Goal: Information Seeking & Learning: Learn about a topic

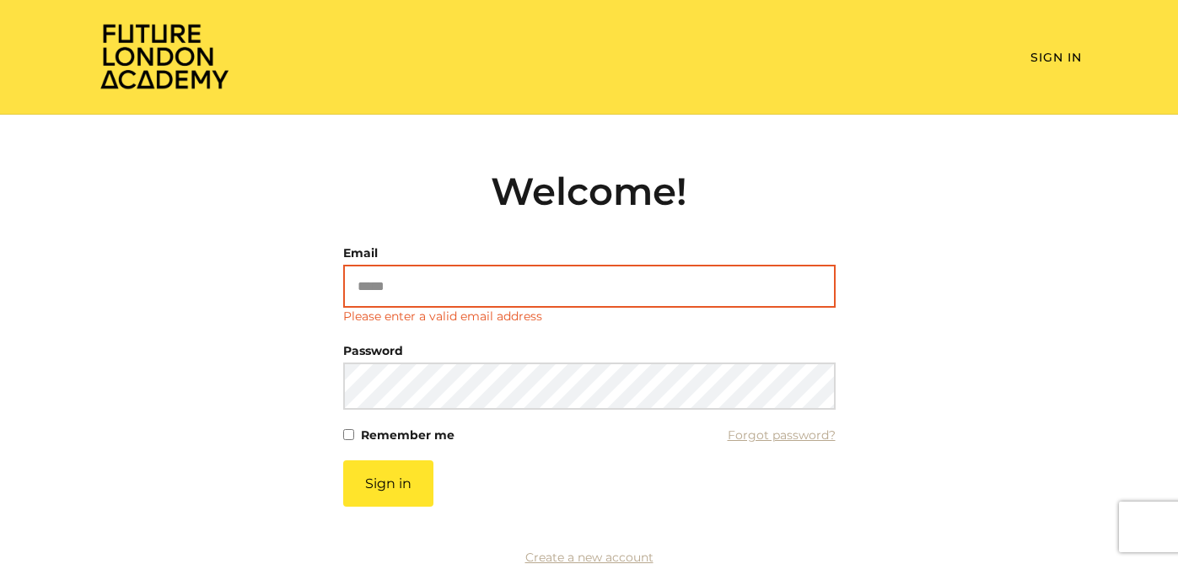
type input "**********"
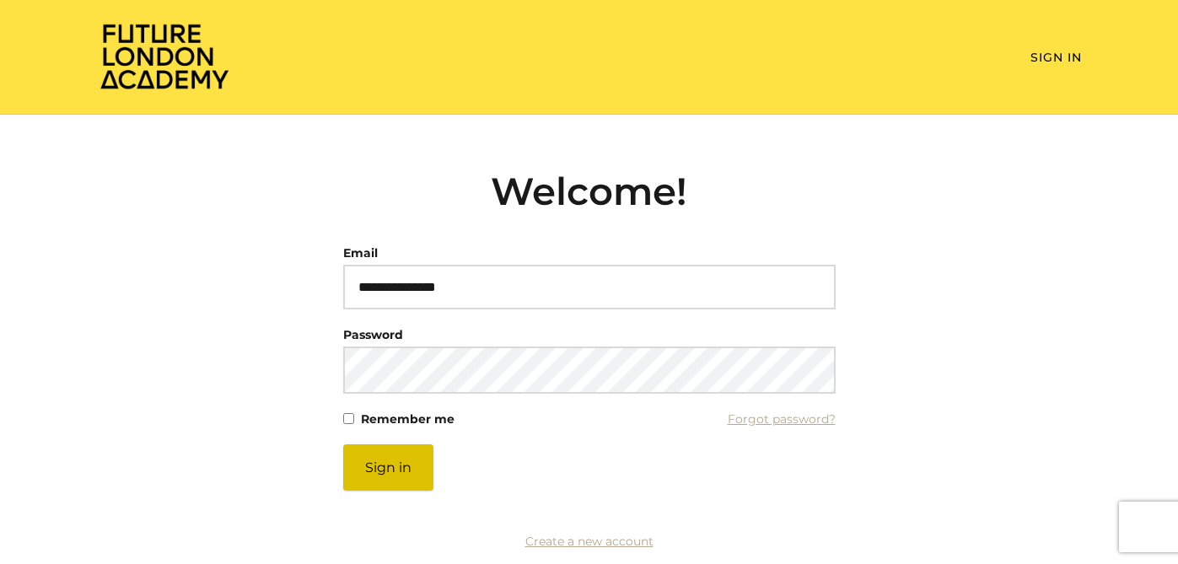
click at [400, 481] on button "Sign in" at bounding box center [388, 468] width 90 height 46
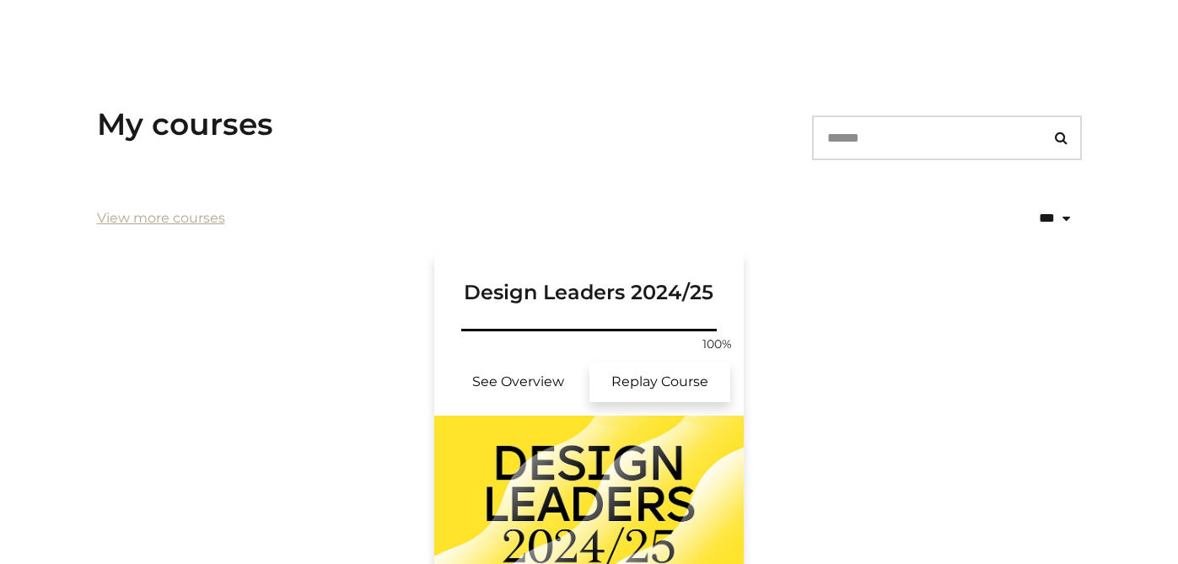
scroll to position [409, 0]
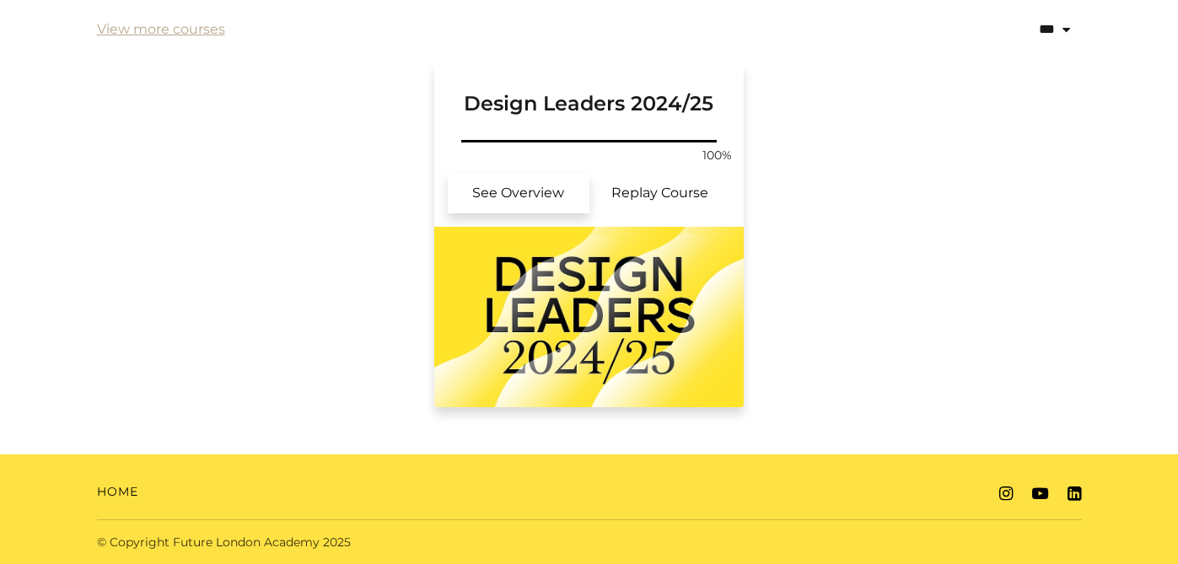
click at [555, 190] on link "See Overview" at bounding box center [519, 193] width 142 height 40
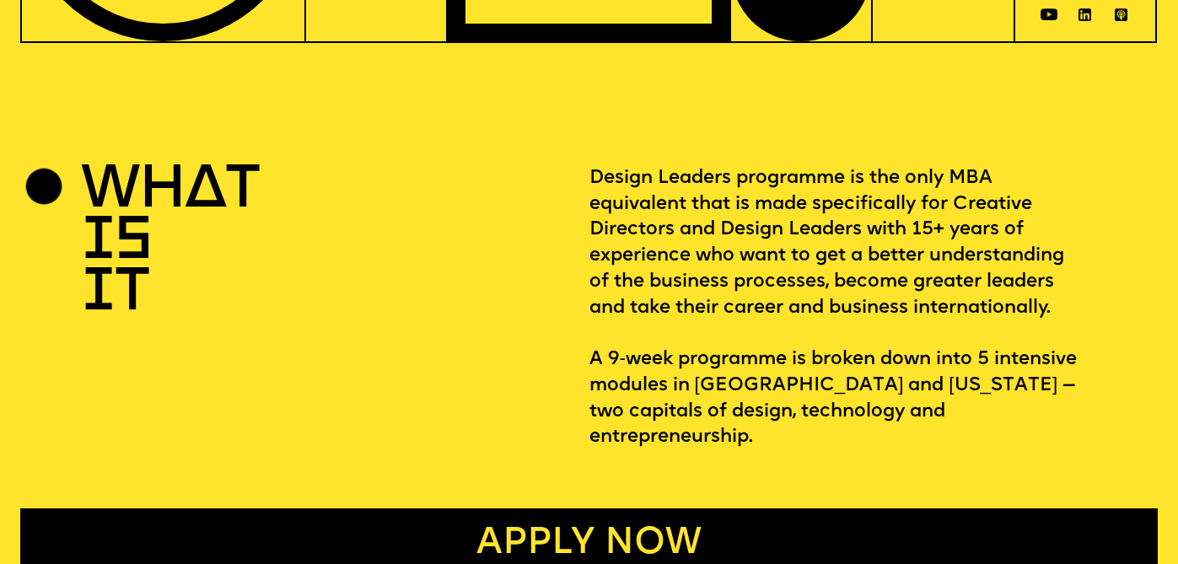
scroll to position [941, 0]
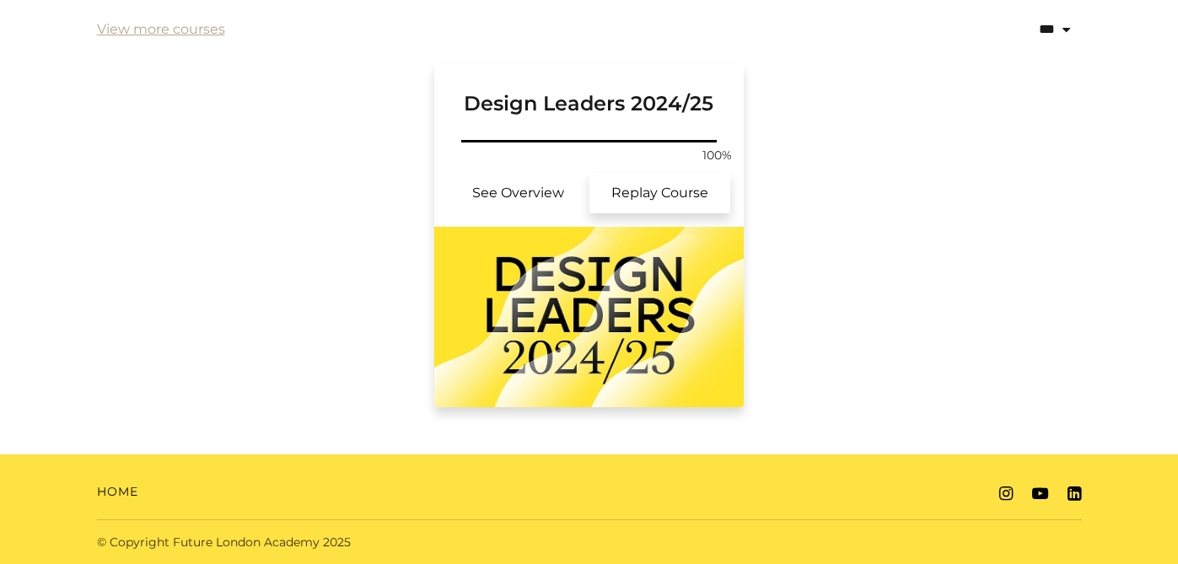
click at [673, 191] on link "Replay Course" at bounding box center [661, 193] width 142 height 40
